Goal: Task Accomplishment & Management: Use online tool/utility

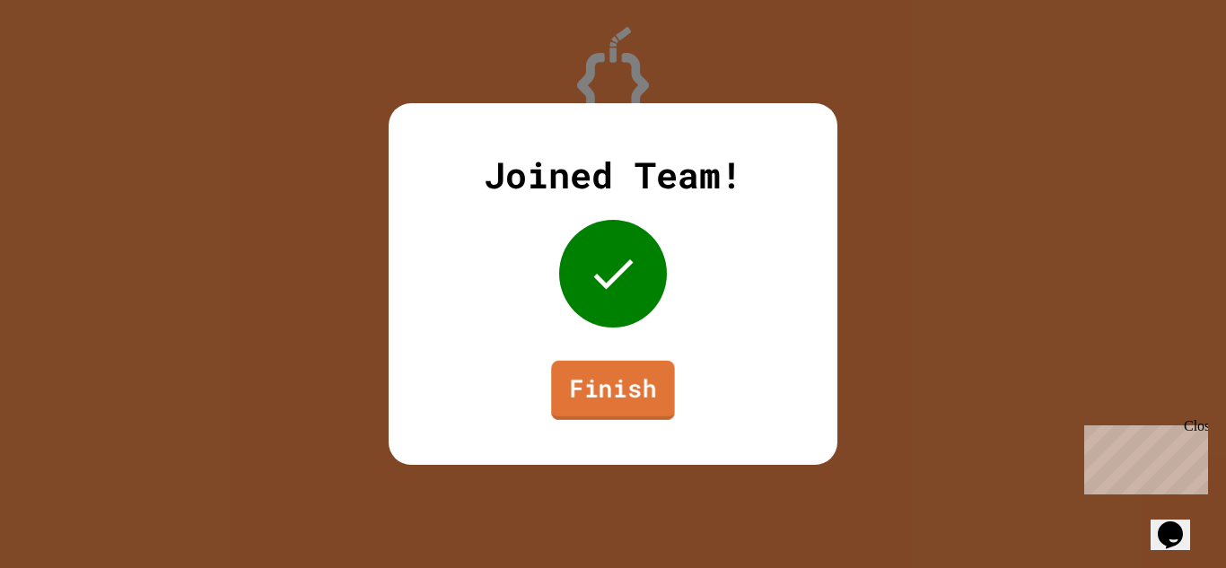
click at [605, 373] on link "Finish" at bounding box center [613, 390] width 124 height 59
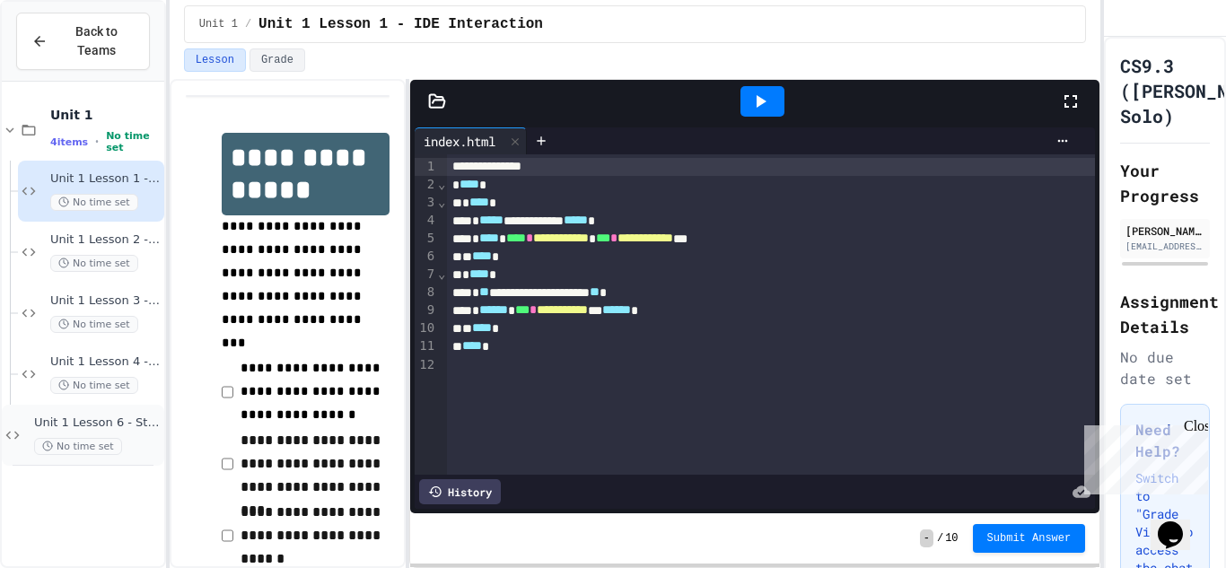
click at [119, 416] on span "Unit 1 Lesson 6 - Stations Activity" at bounding box center [97, 422] width 127 height 15
